Goal: Information Seeking & Learning: Check status

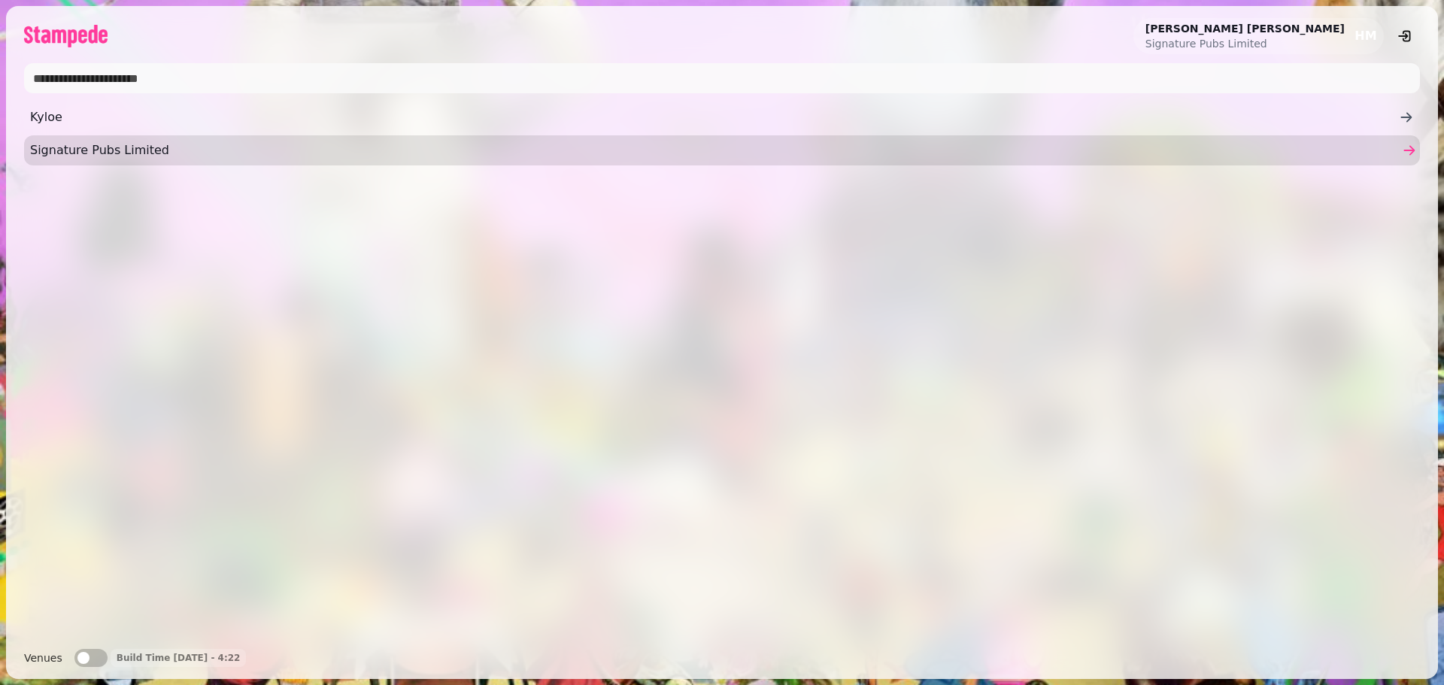
click at [381, 147] on span "Signature Pubs Limited" at bounding box center [714, 150] width 1369 height 18
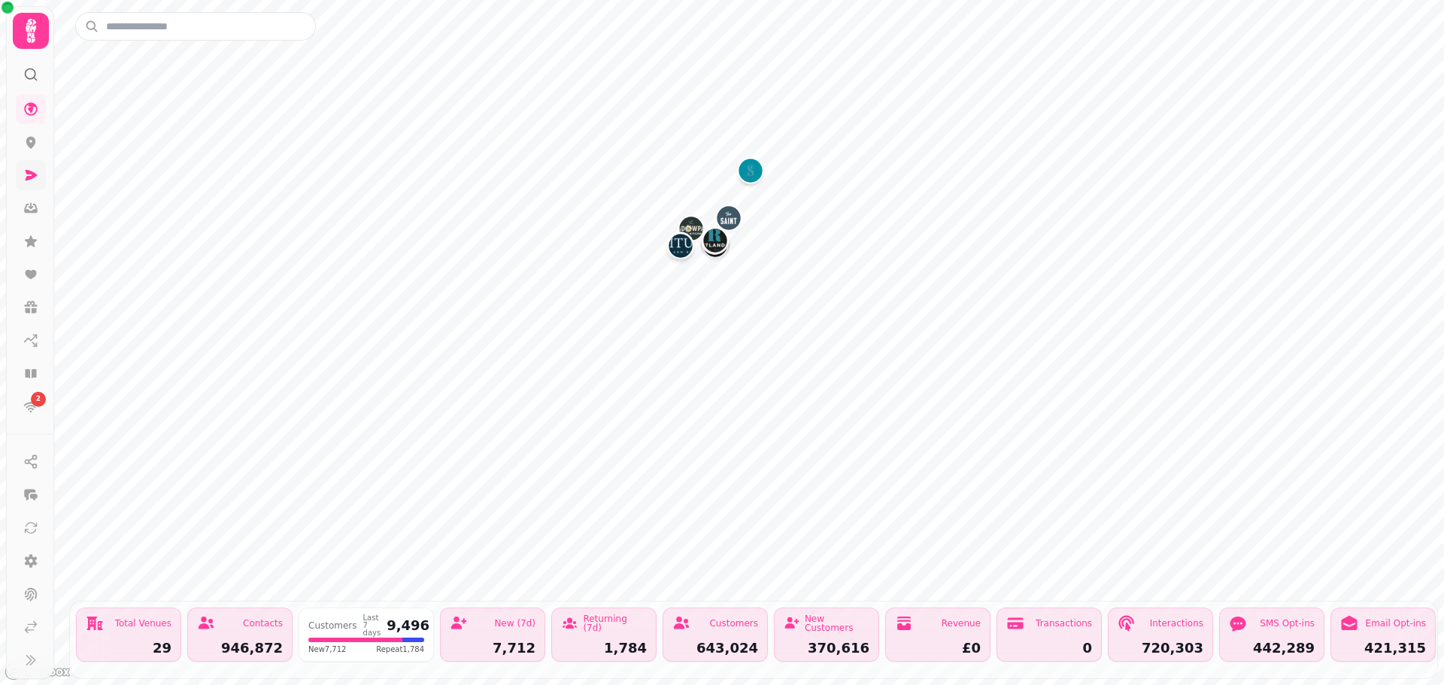
click at [31, 178] on icon at bounding box center [32, 175] width 12 height 11
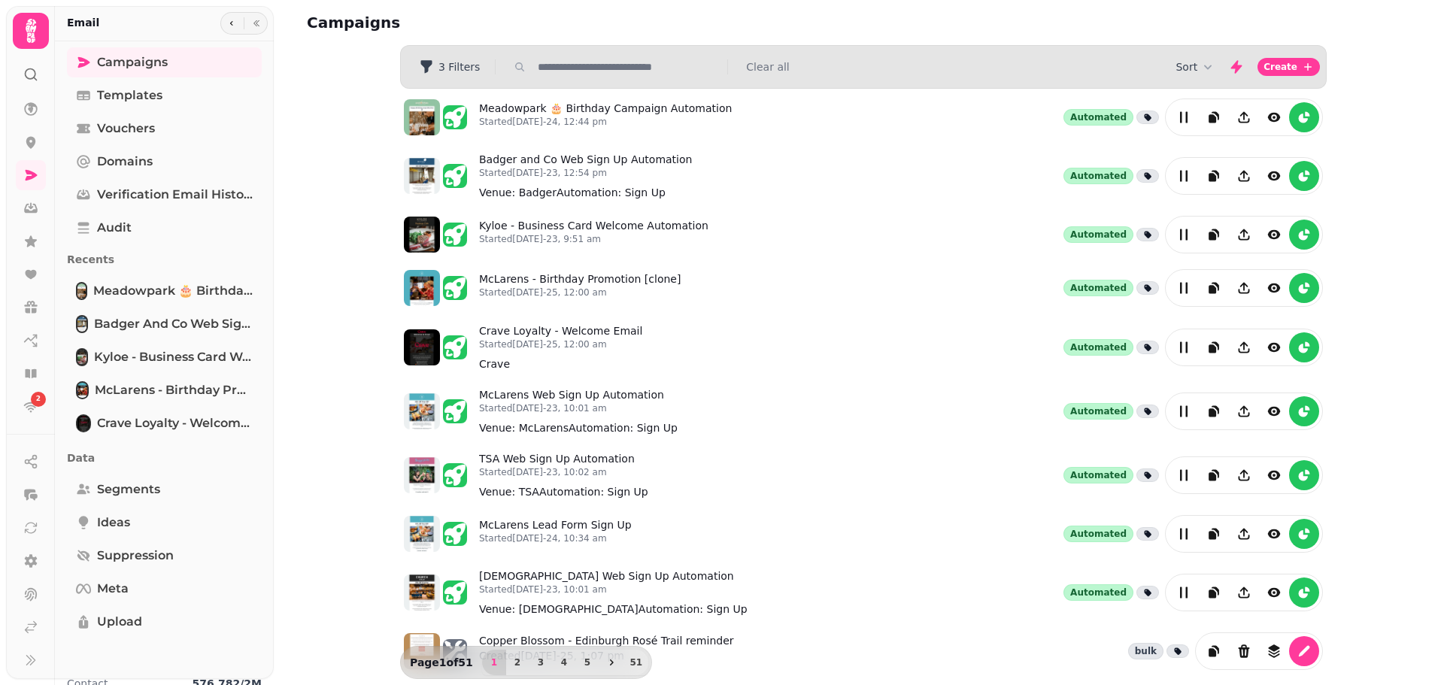
click at [569, 71] on input "text" at bounding box center [628, 66] width 193 height 15
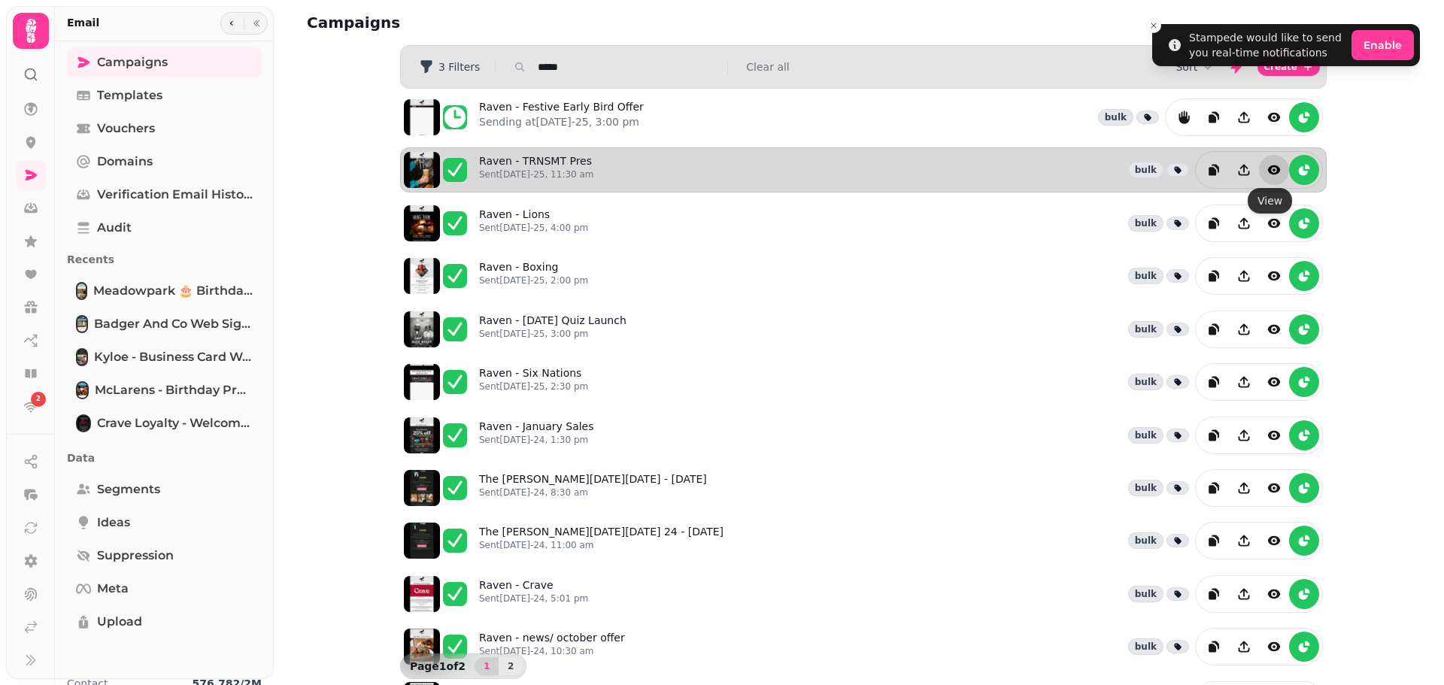
type input "*****"
click at [1270, 161] on button "view" at bounding box center [1274, 170] width 30 height 30
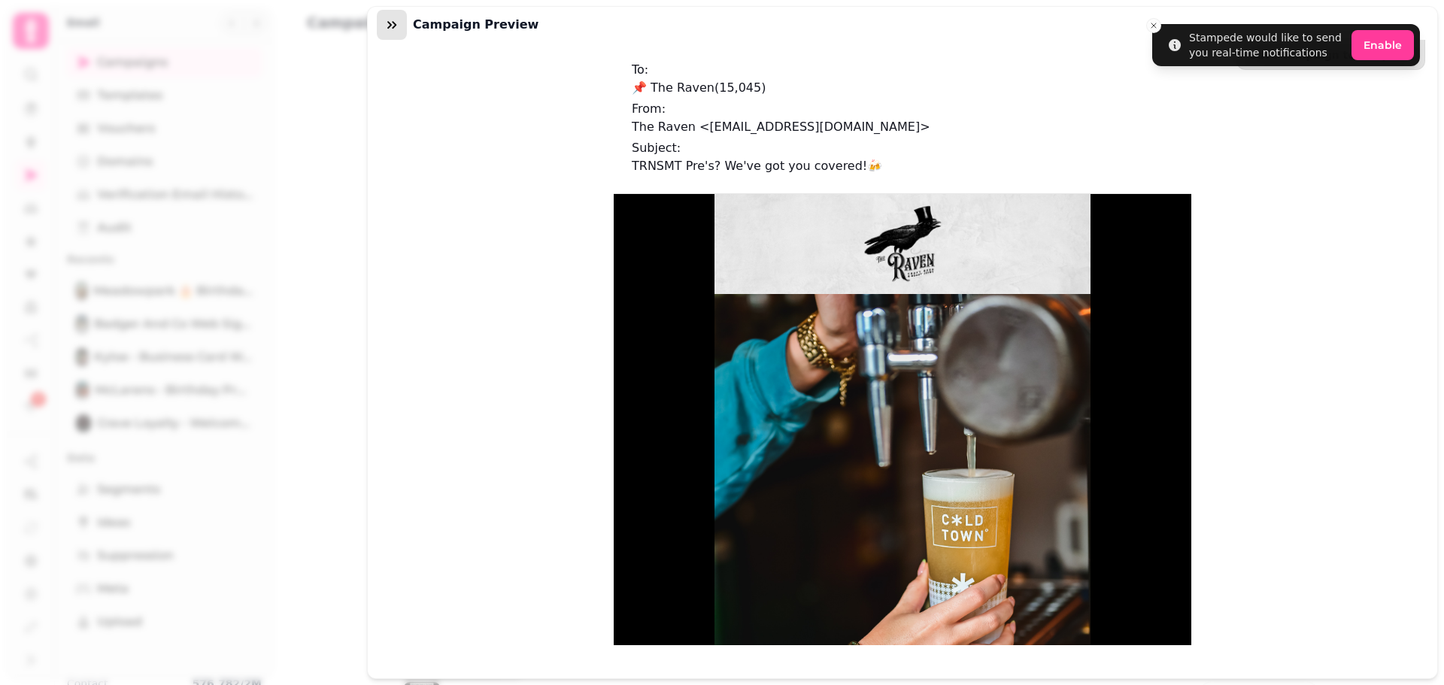
click at [381, 23] on button "button" at bounding box center [392, 25] width 30 height 30
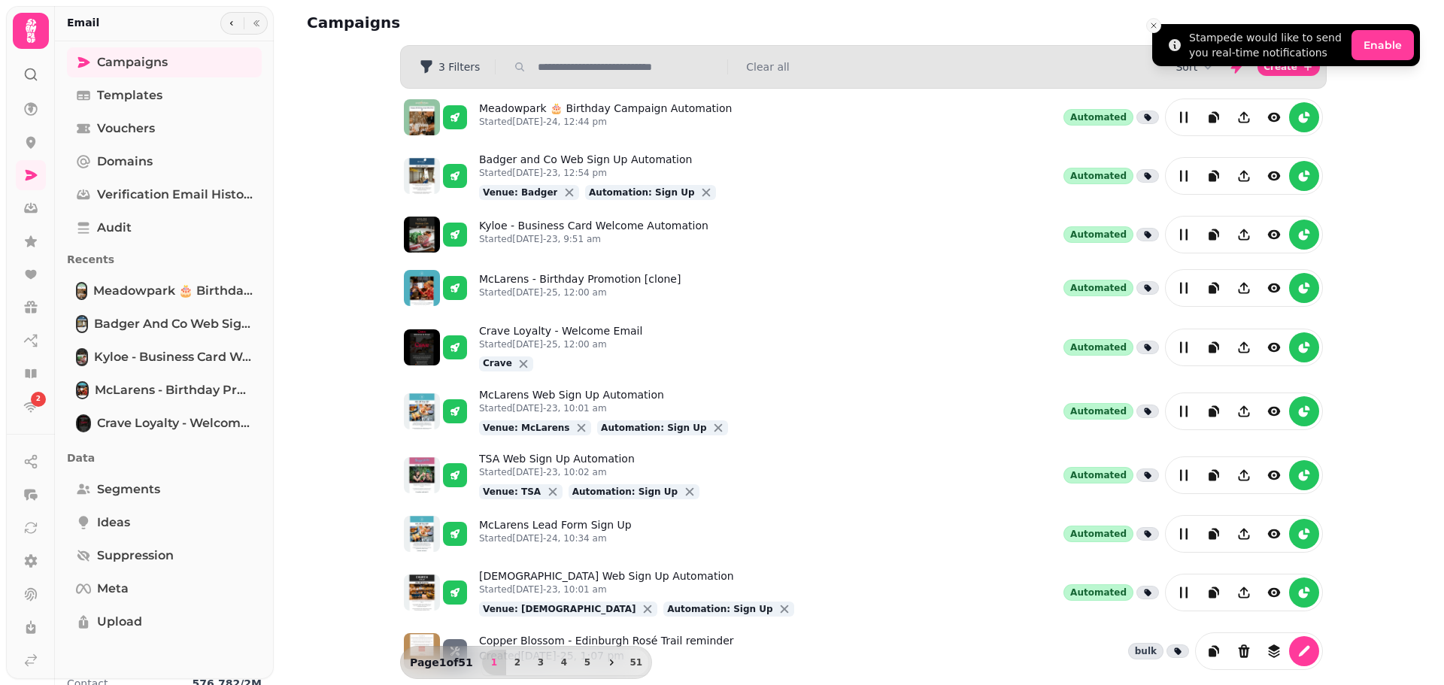
click at [1154, 23] on icon "Close toast" at bounding box center [1153, 25] width 9 height 9
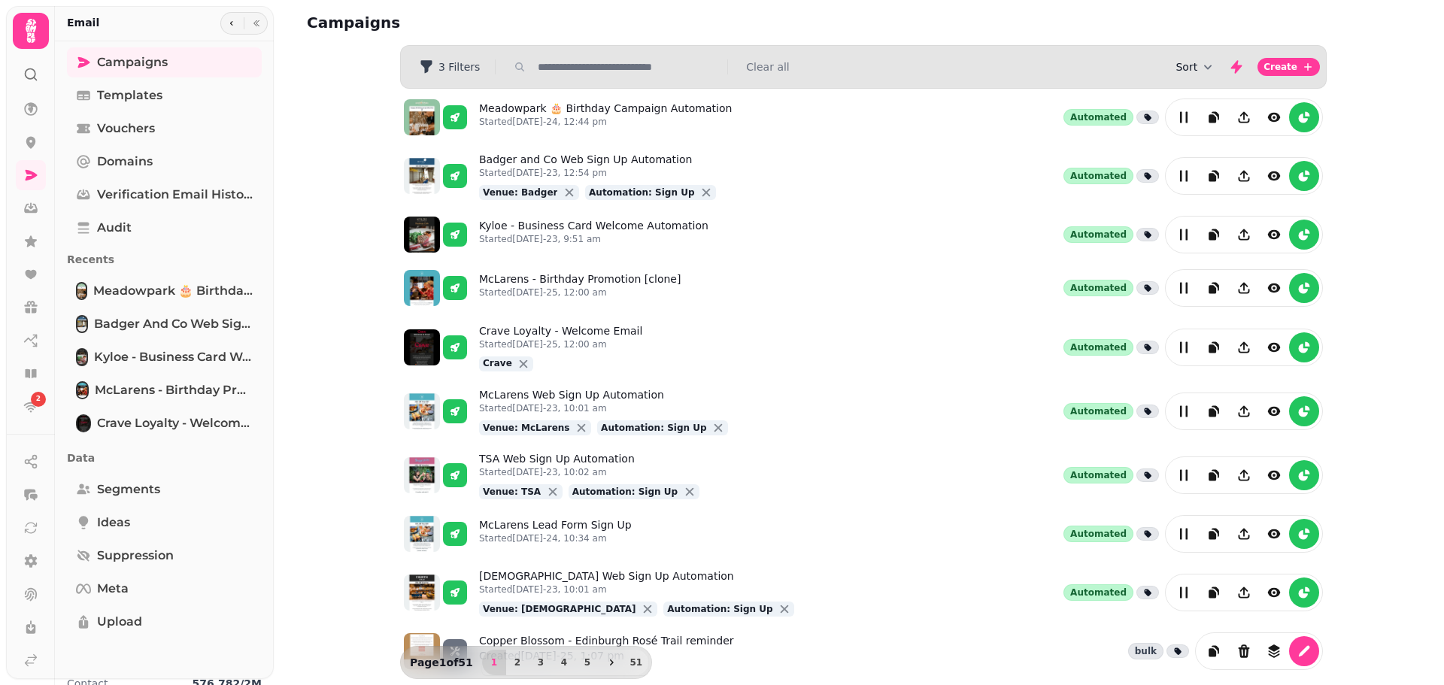
click at [1186, 65] on button "Sort" at bounding box center [1195, 66] width 40 height 15
click at [1233, 177] on icon at bounding box center [1237, 178] width 12 height 12
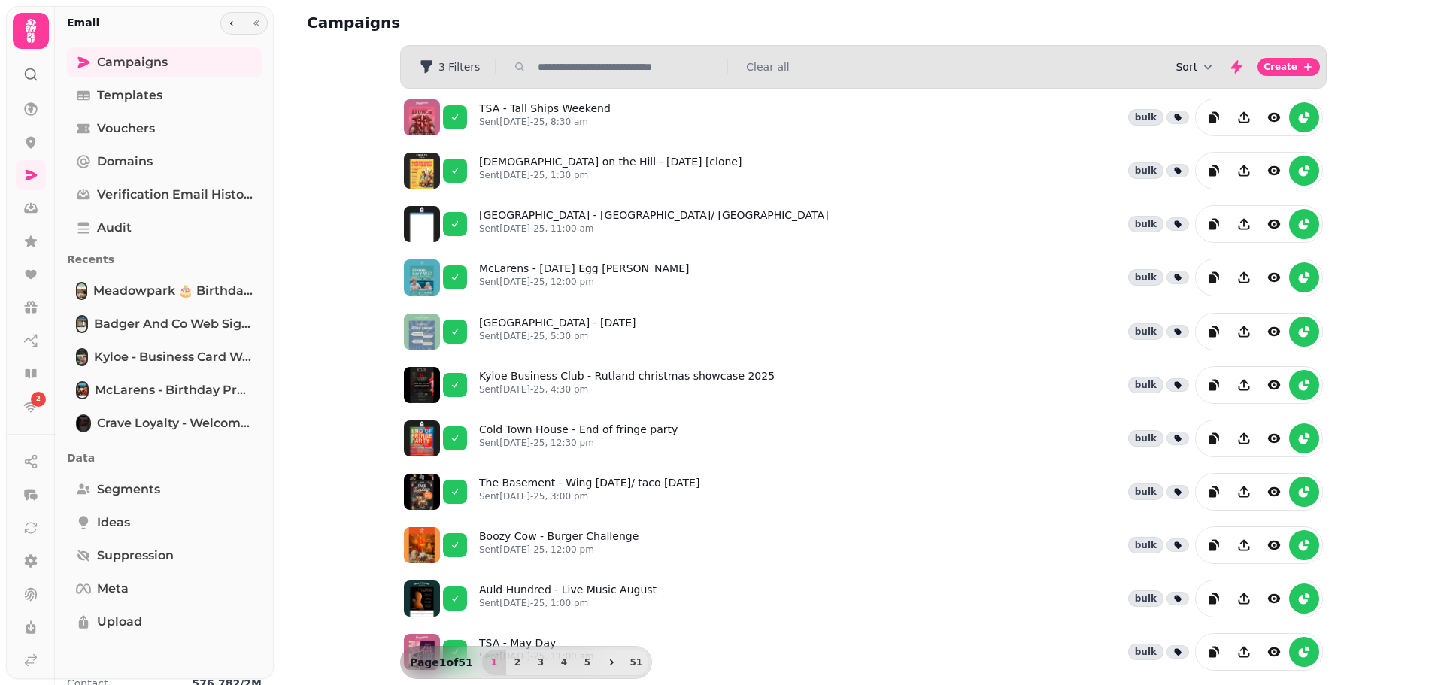
click at [1203, 70] on icon "button" at bounding box center [1207, 66] width 15 height 15
click at [1246, 176] on button "Status" at bounding box center [1198, 178] width 114 height 27
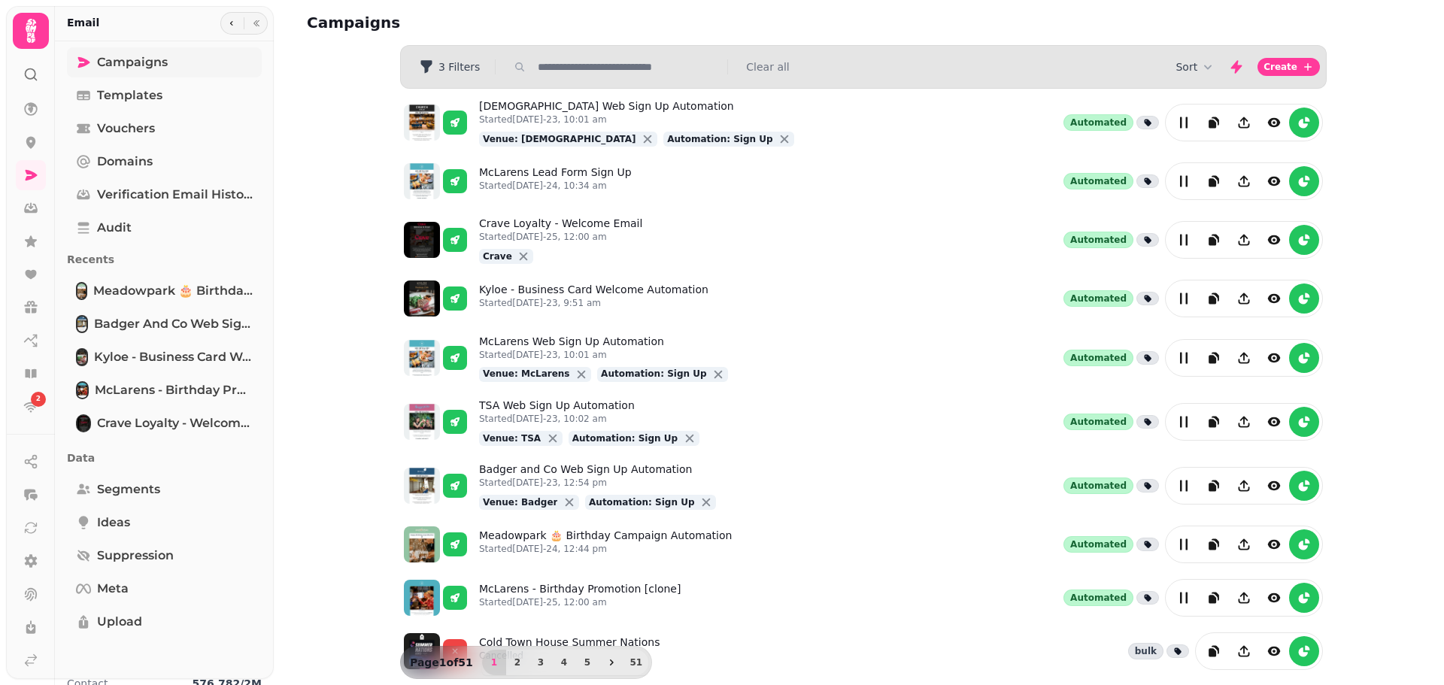
click at [178, 58] on link "Campaigns" at bounding box center [164, 62] width 195 height 30
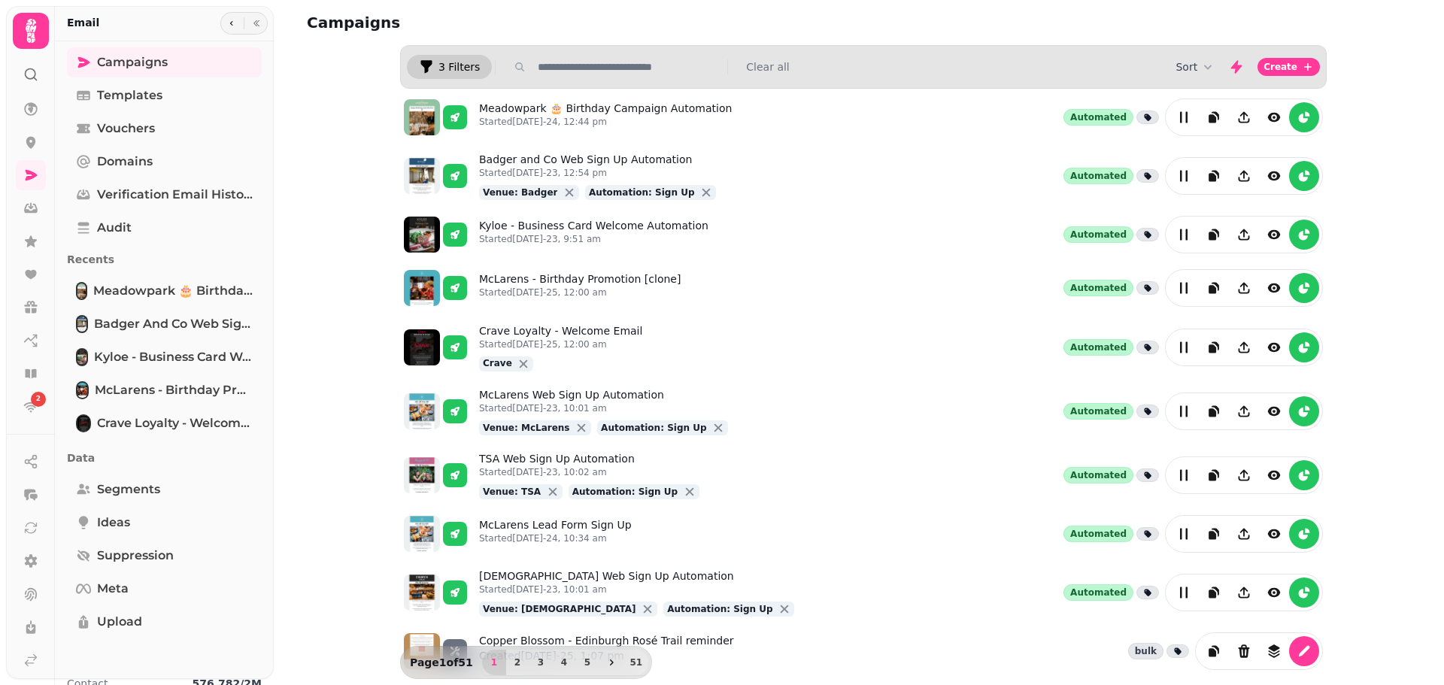
click at [473, 73] on button "3 Filters" at bounding box center [449, 67] width 85 height 24
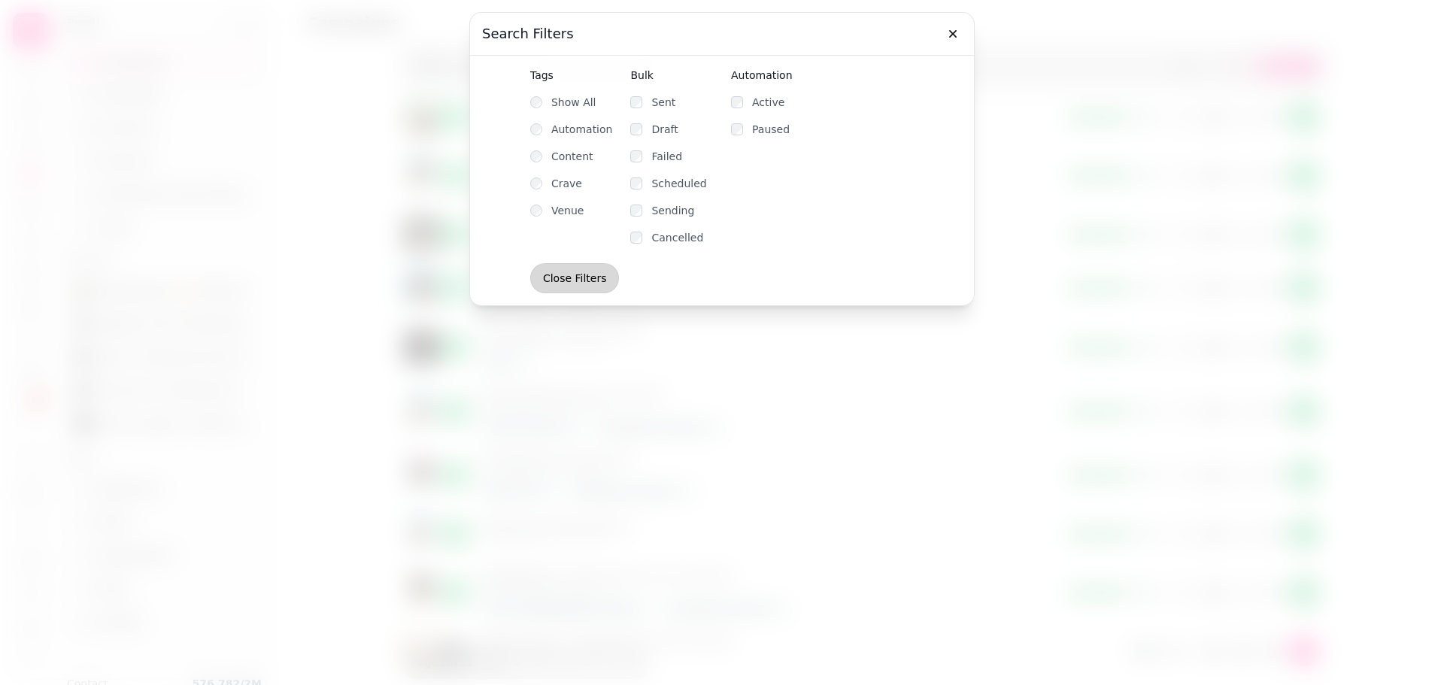
click at [593, 273] on span "Close Filters" at bounding box center [575, 278] width 64 height 11
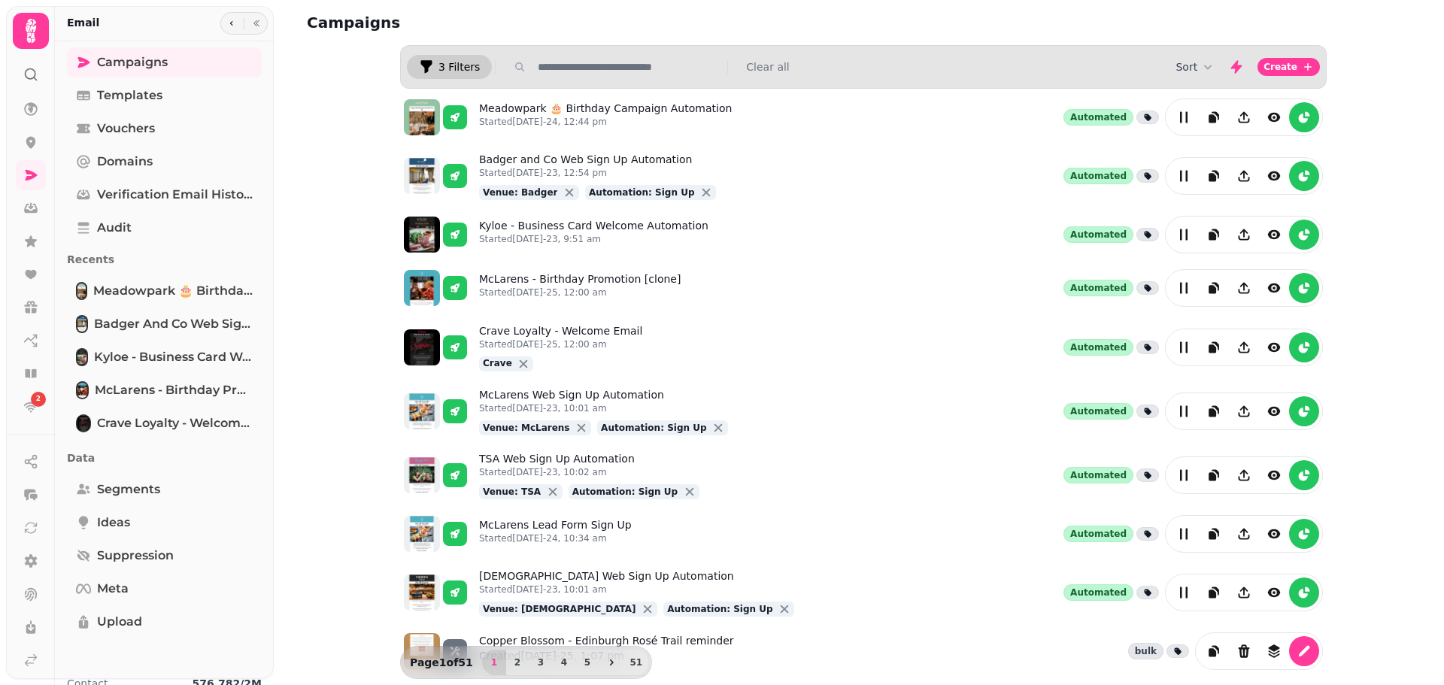
click at [438, 68] on span "3 Filters" at bounding box center [458, 67] width 41 height 11
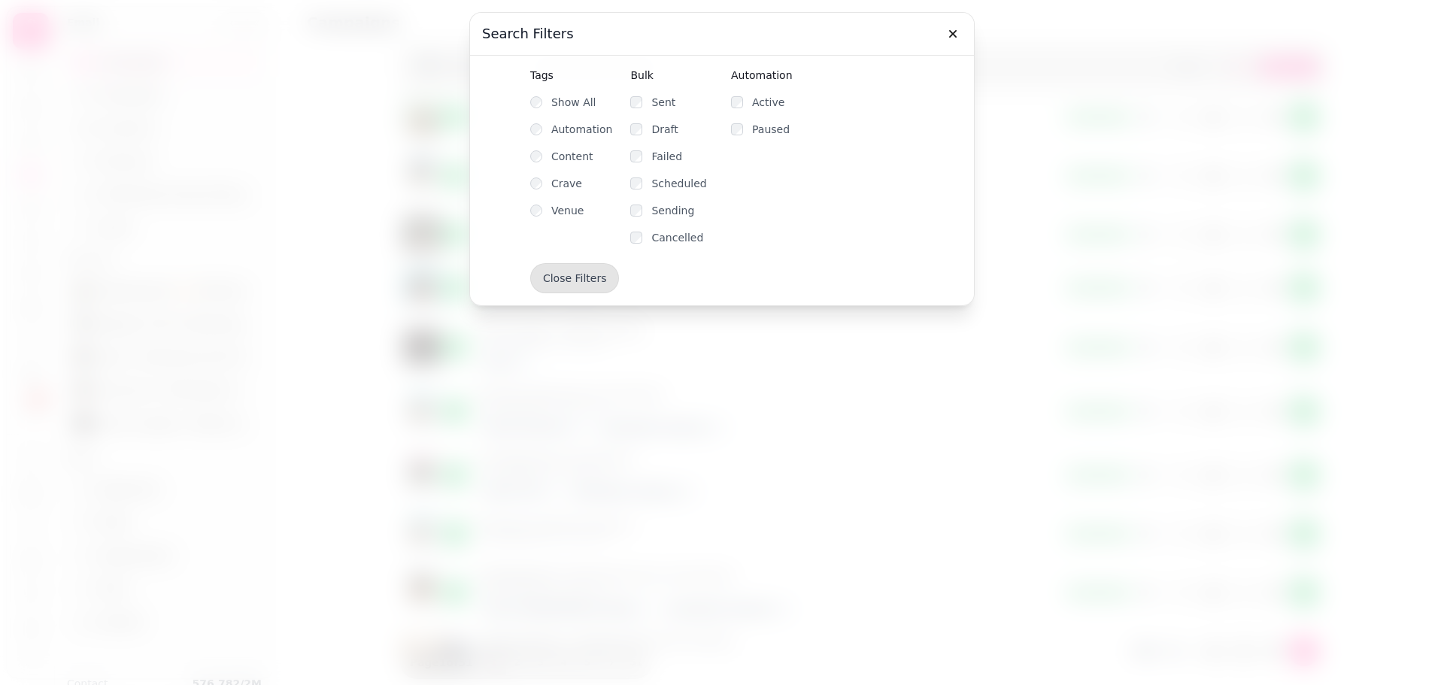
click at [650, 127] on div "Draft" at bounding box center [671, 129] width 83 height 15
click at [642, 217] on div "Sent Draft Failed Scheduled Sending Cancelled" at bounding box center [671, 164] width 83 height 162
click at [744, 131] on div "Paused" at bounding box center [772, 129] width 83 height 15
click at [595, 283] on span "Close Filters" at bounding box center [575, 278] width 64 height 11
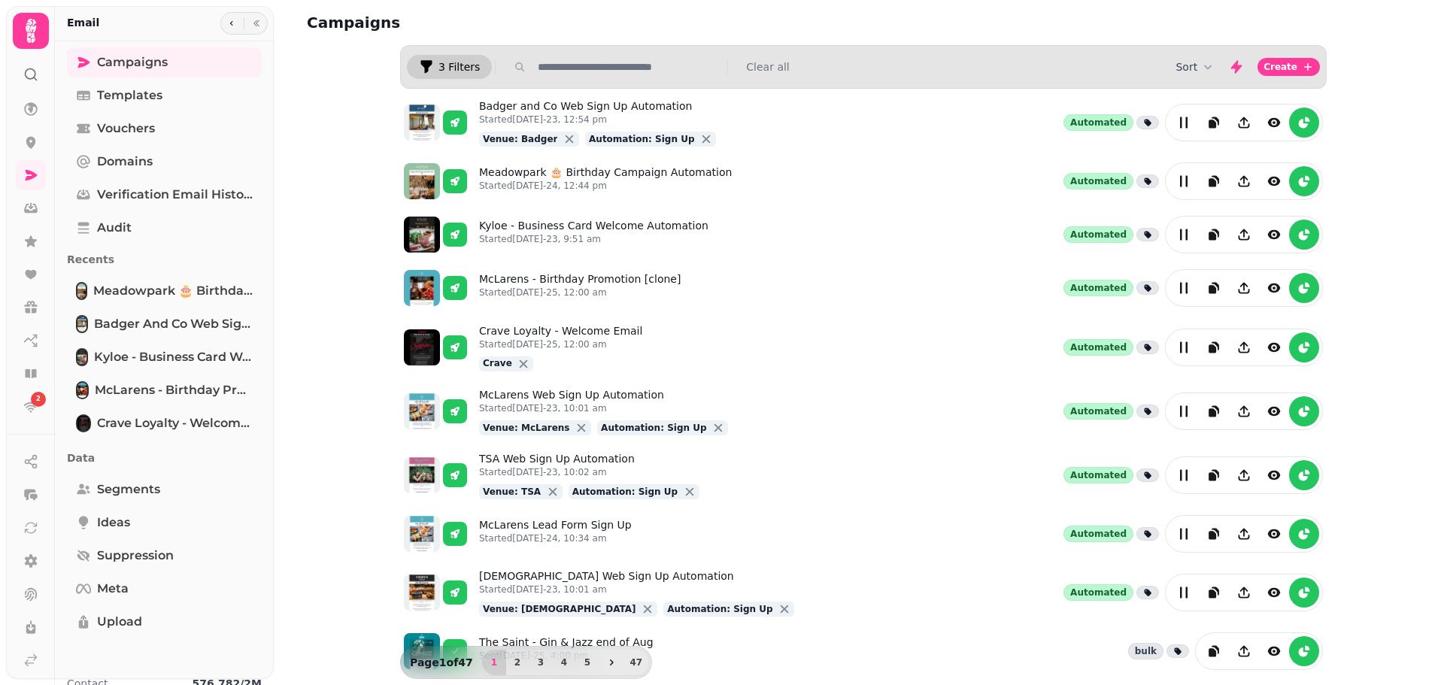
click at [453, 72] on span "3 Filters" at bounding box center [458, 67] width 41 height 11
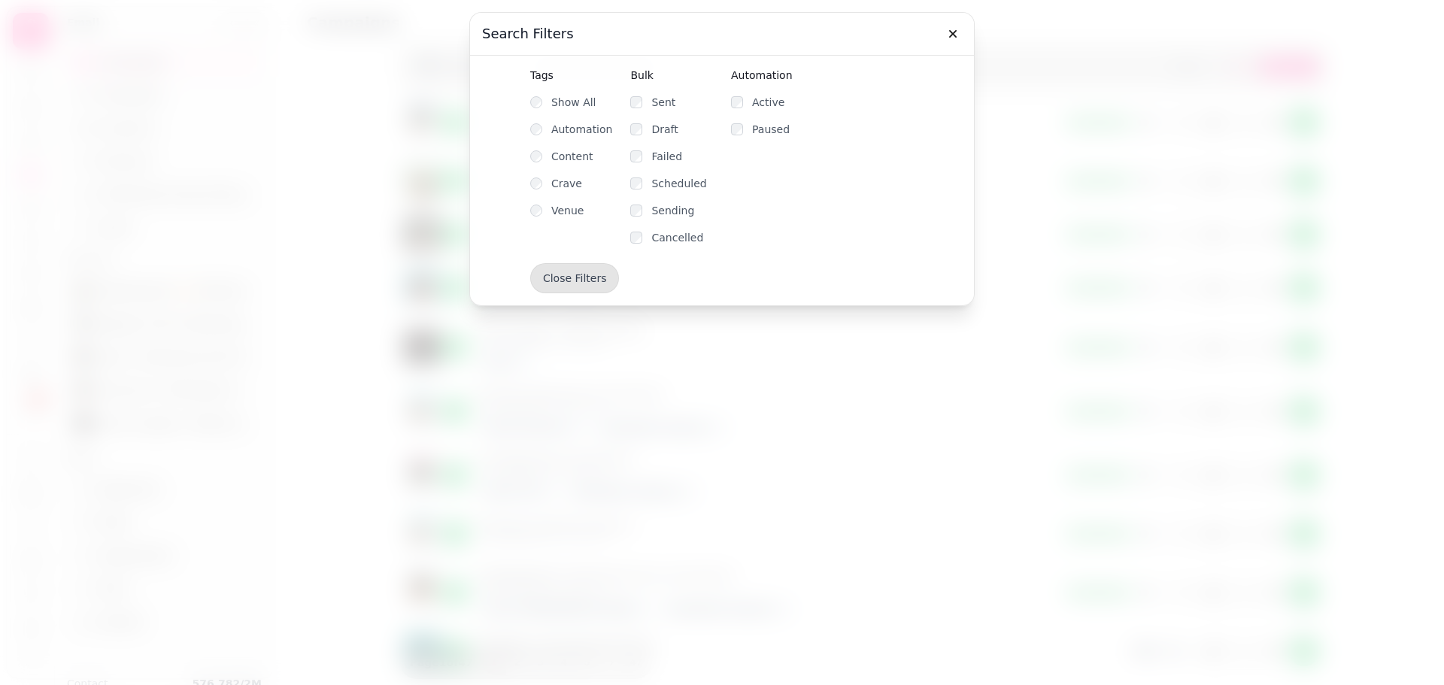
click at [654, 213] on div "Sending" at bounding box center [671, 210] width 83 height 15
click at [647, 204] on div "Sending" at bounding box center [671, 210] width 83 height 15
click at [941, 27] on button "button" at bounding box center [953, 34] width 30 height 30
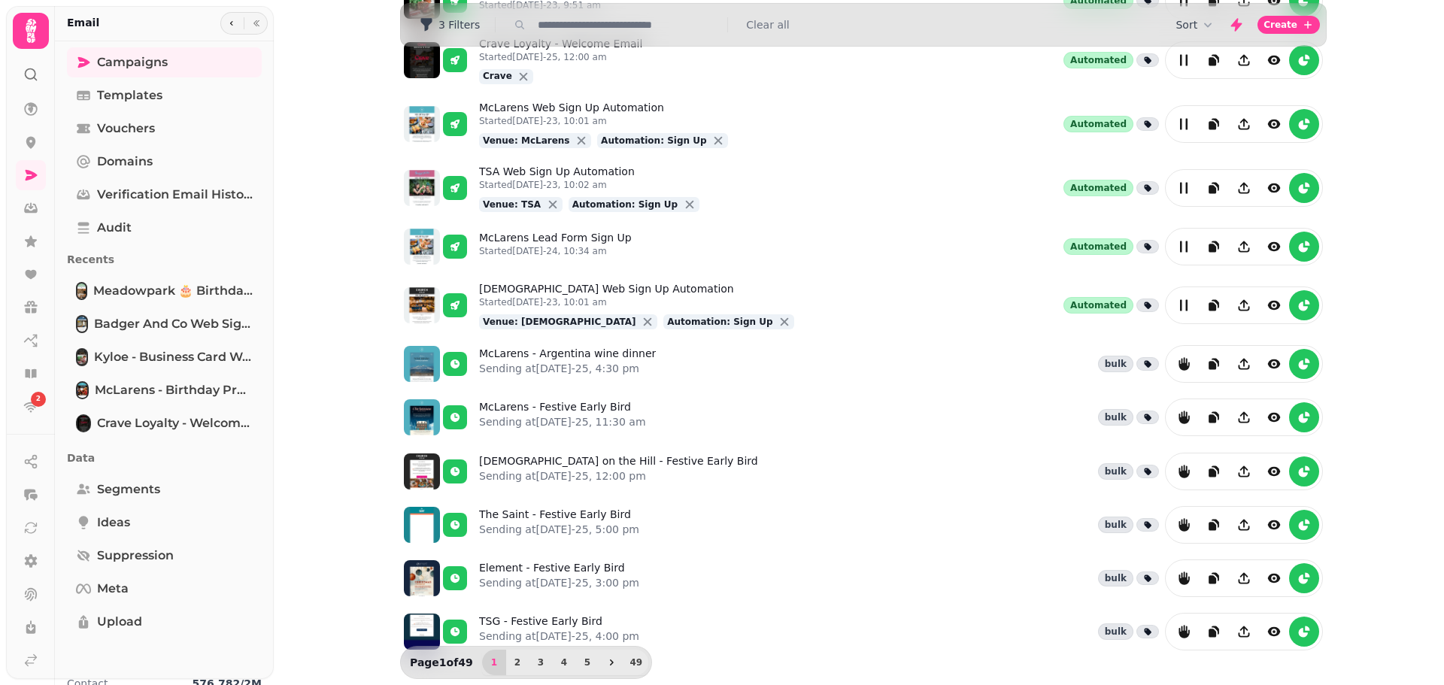
scroll to position [296, 0]
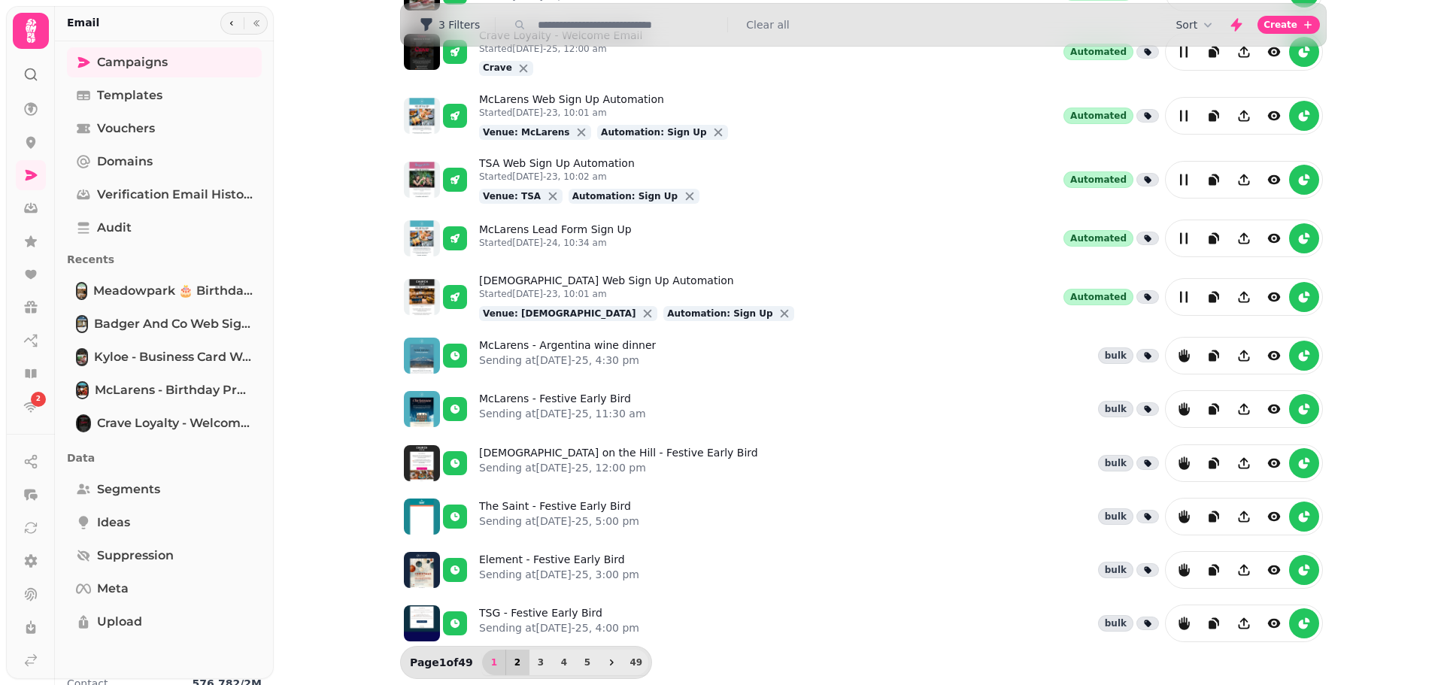
click at [511, 666] on span "2" at bounding box center [517, 662] width 12 height 9
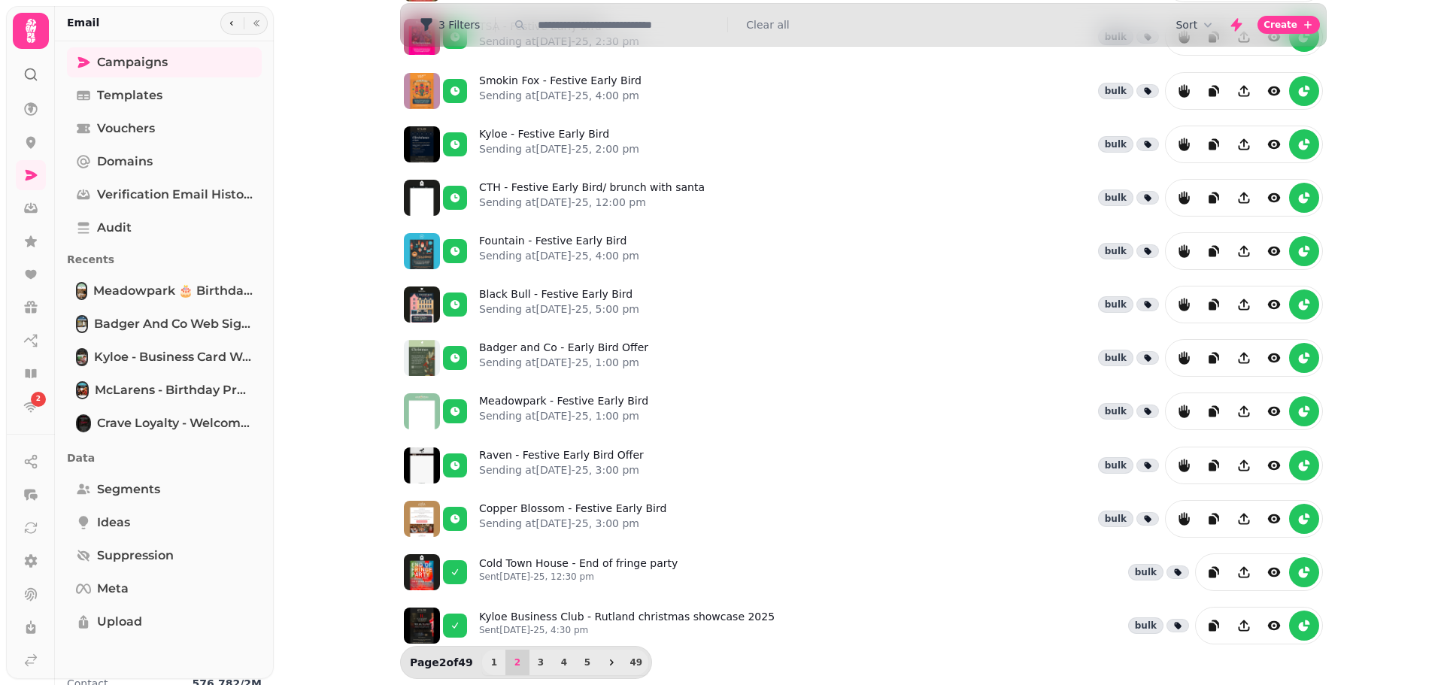
scroll to position [243, 0]
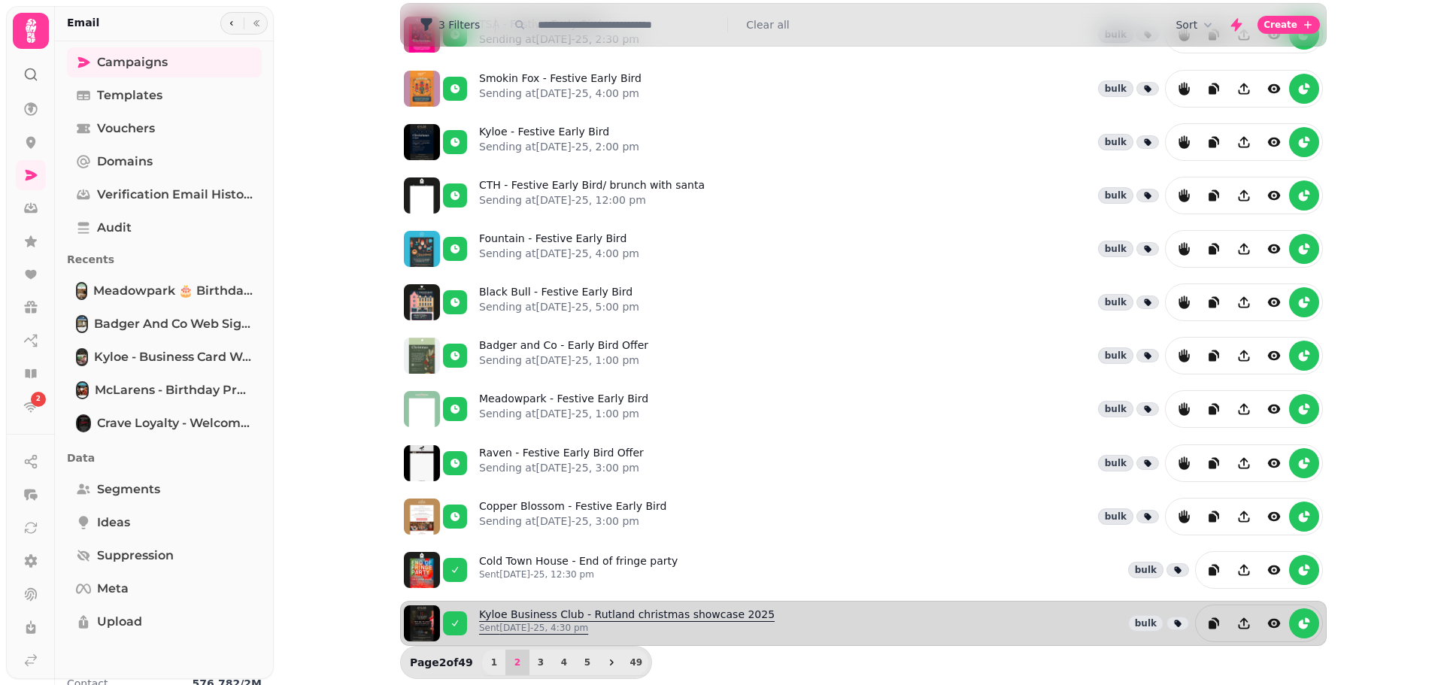
click at [610, 612] on link "Kyloe Business Club - [GEOGRAPHIC_DATA] christmas showcase 2025 Sent [DATE]-25,…" at bounding box center [627, 623] width 296 height 33
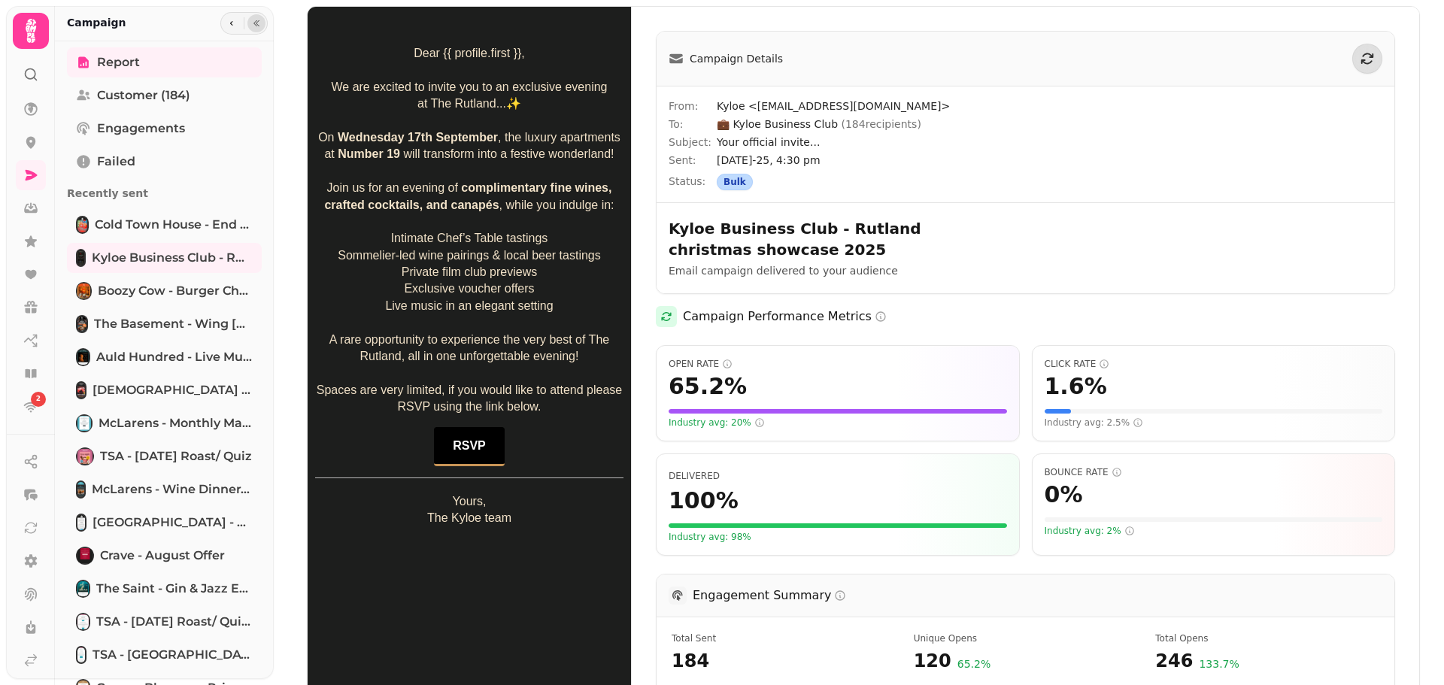
click at [259, 19] on button "button" at bounding box center [256, 23] width 18 height 18
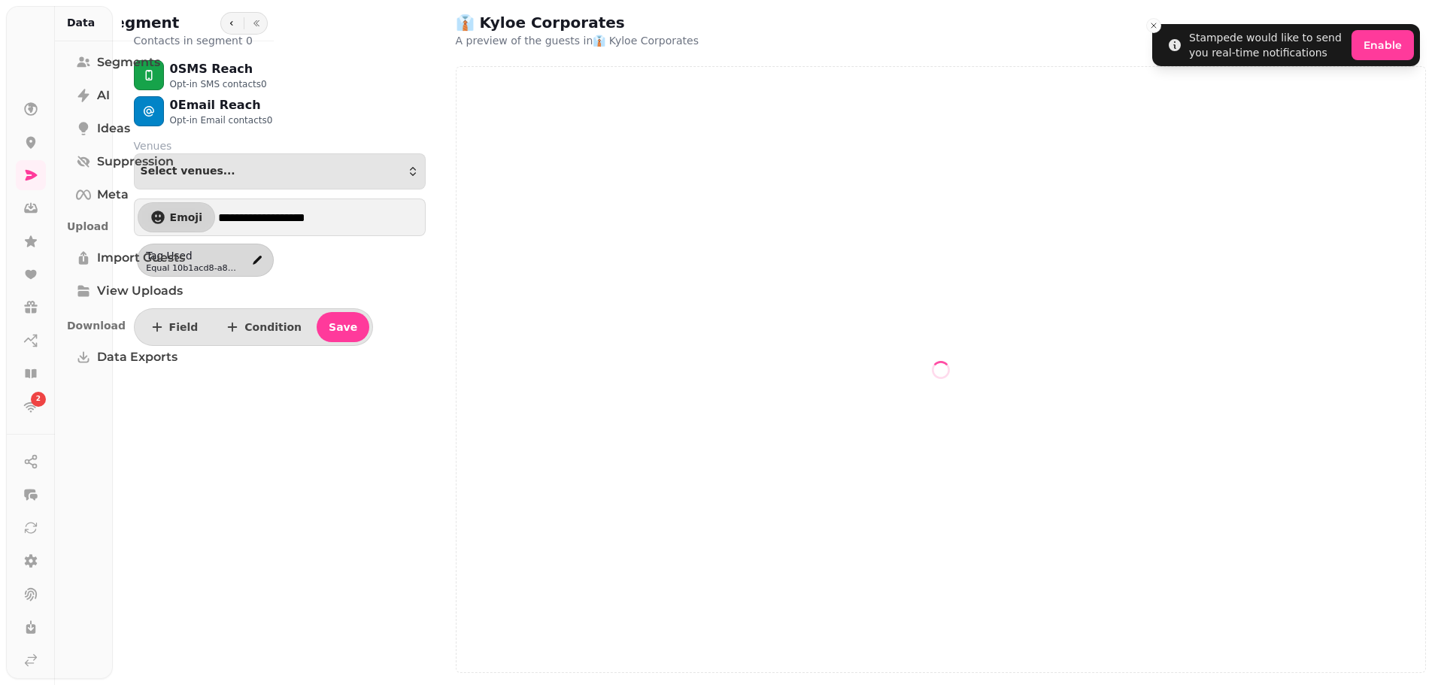
select select "**"
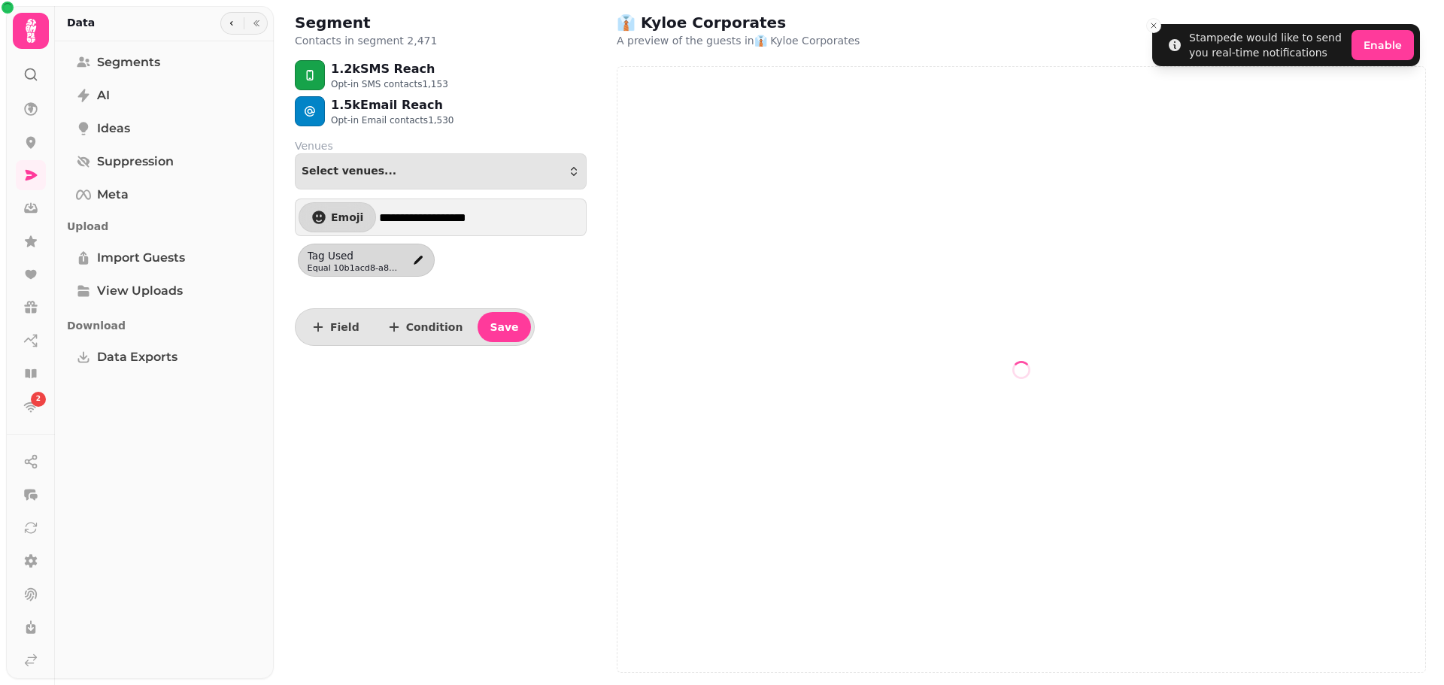
select select "**"
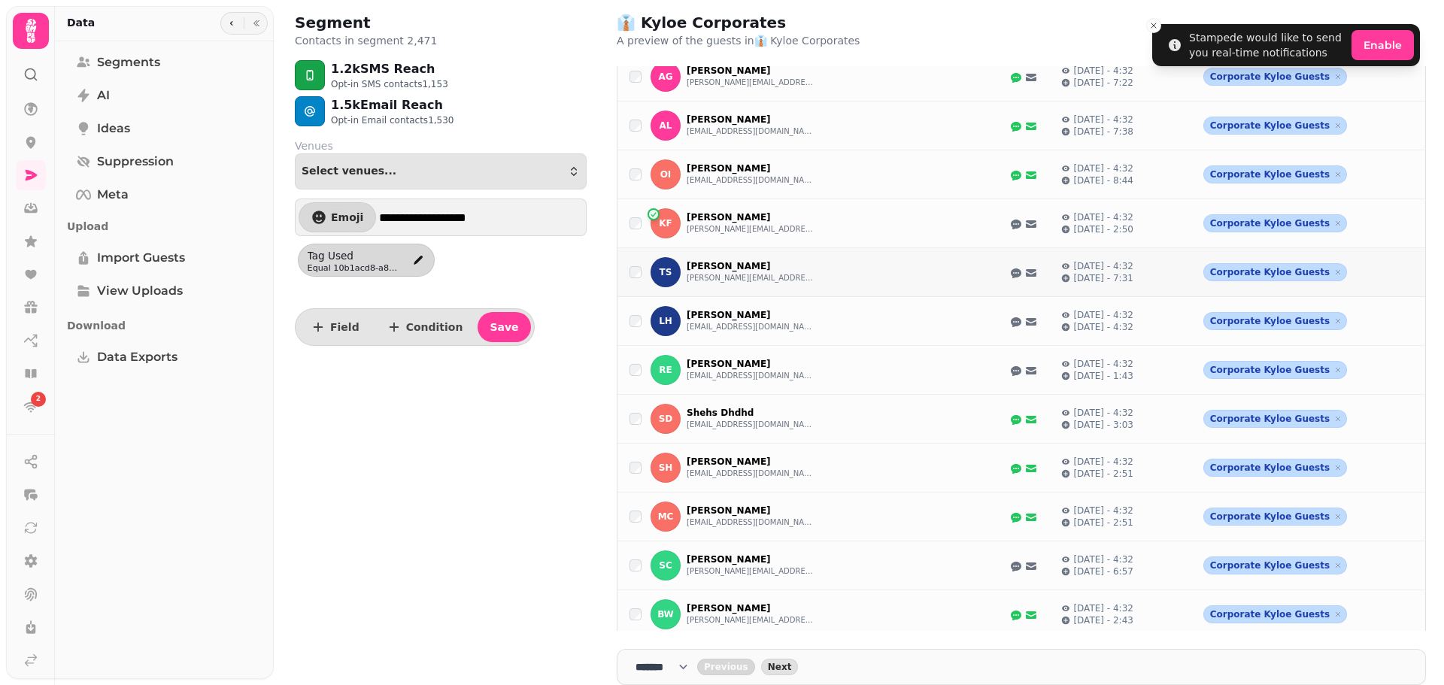
scroll to position [708, 0]
